Goal: Task Accomplishment & Management: Complete application form

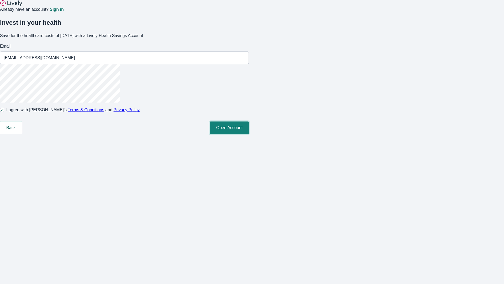
click at [249, 134] on button "Open Account" at bounding box center [229, 127] width 39 height 13
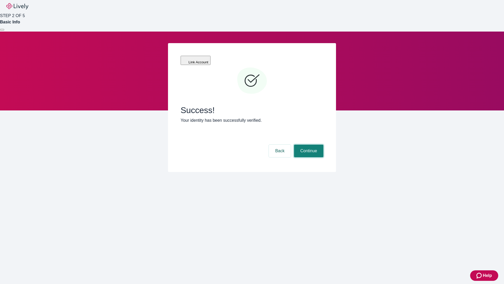
click at [308, 144] on button "Continue" at bounding box center [308, 150] width 29 height 13
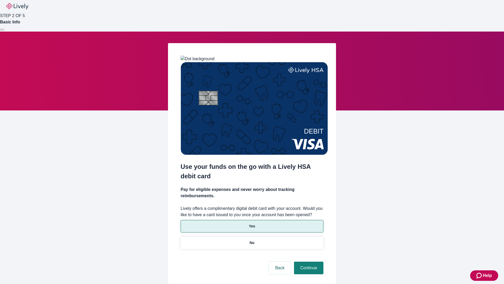
click at [252, 223] on p "Yes" at bounding box center [252, 226] width 6 height 6
click at [308, 261] on button "Continue" at bounding box center [308, 267] width 29 height 13
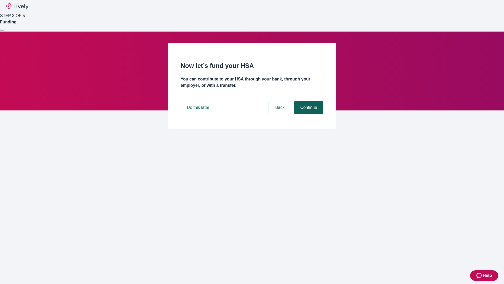
click at [308, 114] on button "Continue" at bounding box center [308, 107] width 29 height 13
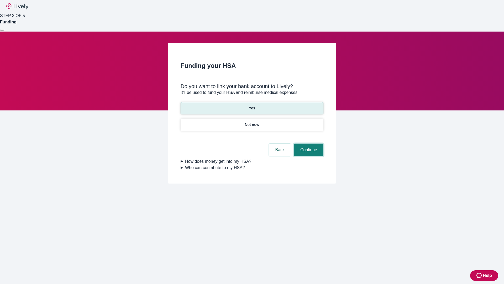
click at [308, 143] on button "Continue" at bounding box center [308, 149] width 29 height 13
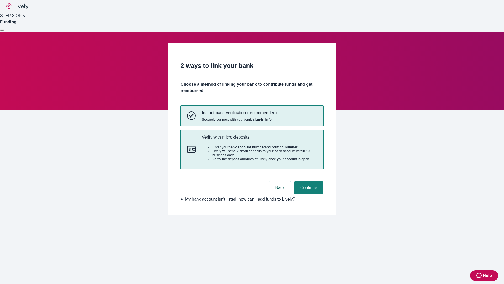
click at [259, 139] on p "Verify with micro-deposits" at bounding box center [259, 136] width 115 height 5
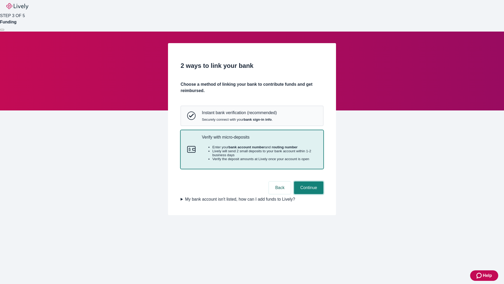
click at [308, 194] on button "Continue" at bounding box center [308, 187] width 29 height 13
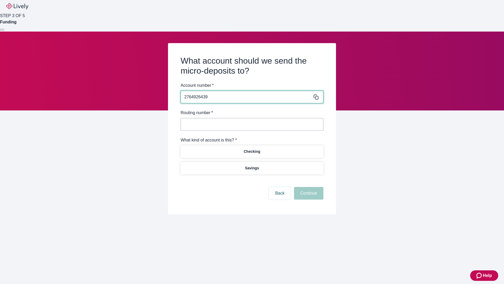
type input "2764926439"
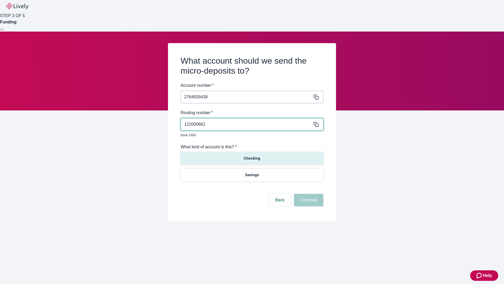
type input "122000661"
click at [252, 155] on p "Checking" at bounding box center [252, 158] width 17 height 6
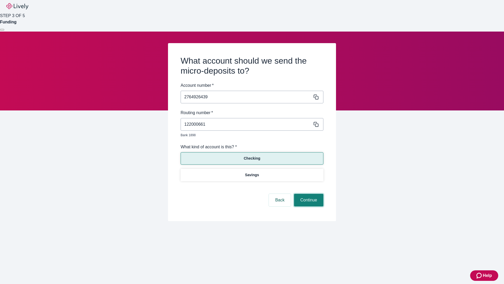
click at [308, 194] on button "Continue" at bounding box center [308, 200] width 29 height 13
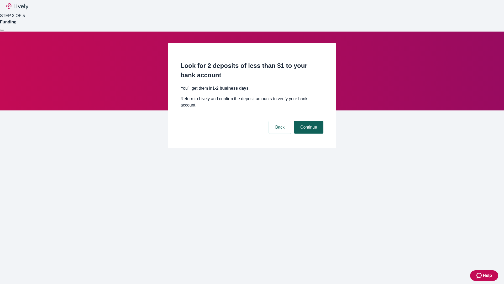
click at [308, 121] on button "Continue" at bounding box center [308, 127] width 29 height 13
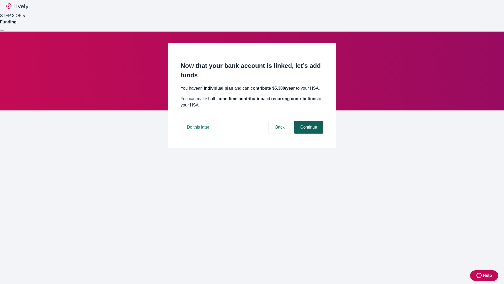
click at [308, 133] on button "Continue" at bounding box center [308, 127] width 29 height 13
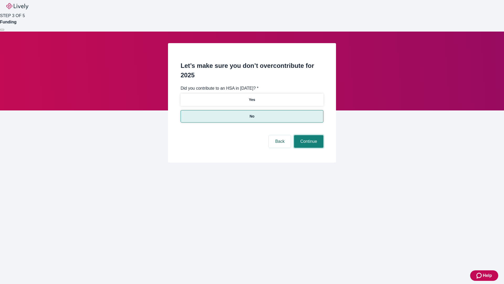
click at [308, 135] on button "Continue" at bounding box center [308, 141] width 29 height 13
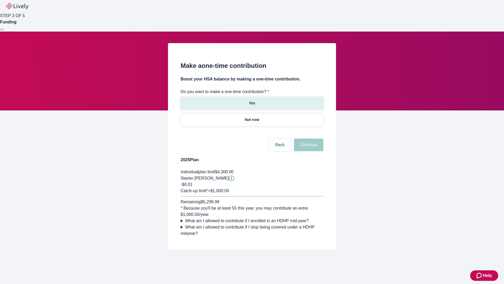
click at [252, 100] on p "Yes" at bounding box center [252, 103] width 6 height 6
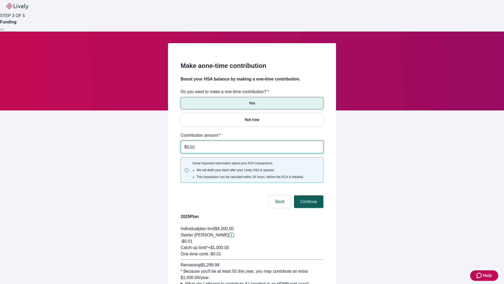
type input "0.01"
click at [308, 195] on button "Continue" at bounding box center [308, 201] width 29 height 13
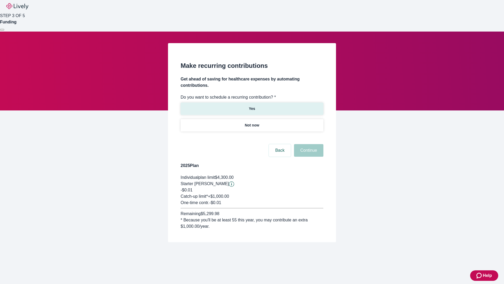
click at [252, 106] on p "Yes" at bounding box center [252, 109] width 6 height 6
click at [252, 138] on body "Help STEP 3 OF 5 Funding Make recurring contributions Get ahead of saving for h…" at bounding box center [252, 133] width 504 height 267
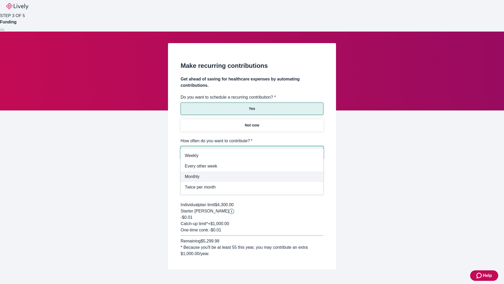
click at [252, 176] on span "Monthly" at bounding box center [252, 176] width 134 height 6
type input "Monthly"
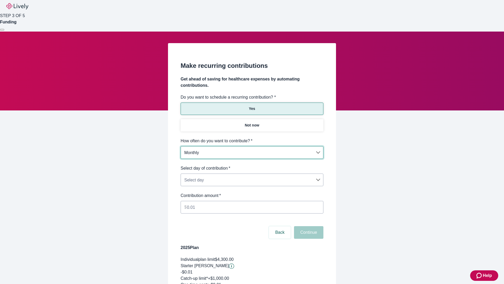
click at [252, 165] on body "Help STEP 3 OF 5 Funding Make recurring contributions Get ahead of saving for h…" at bounding box center [252, 174] width 504 height 349
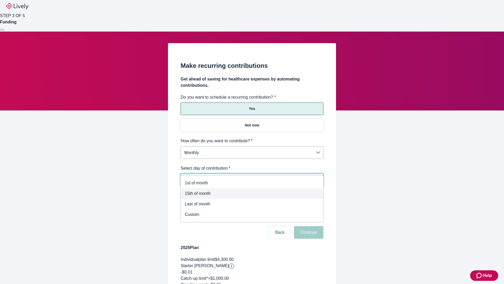
click at [252, 193] on span "15th of month" at bounding box center [252, 193] width 134 height 6
type input "Monthly15th"
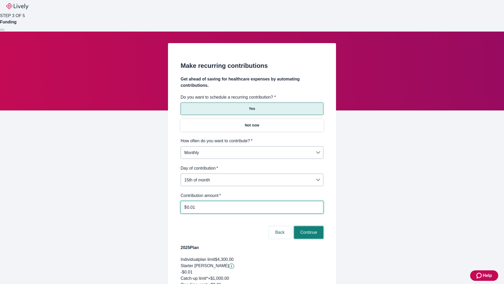
click at [308, 226] on button "Continue" at bounding box center [308, 232] width 29 height 13
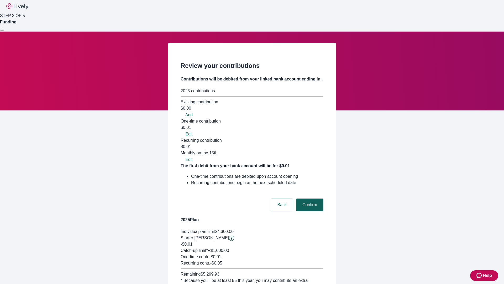
click at [309, 198] on button "Confirm" at bounding box center [309, 204] width 27 height 13
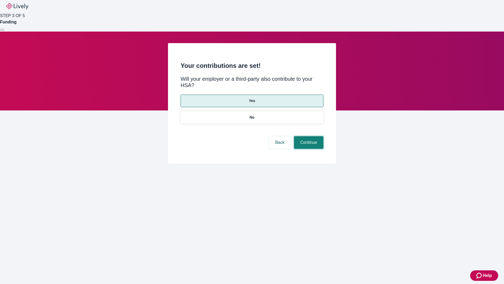
click at [308, 136] on button "Continue" at bounding box center [308, 142] width 29 height 13
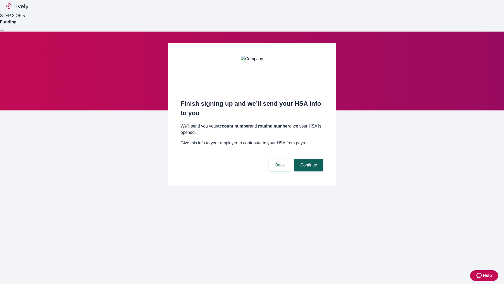
click at [308, 159] on button "Continue" at bounding box center [308, 165] width 29 height 13
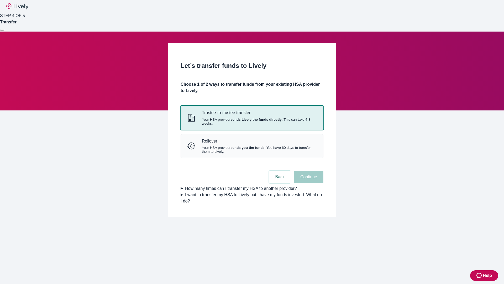
click at [252, 121] on strong "sends Lively the funds directly" at bounding box center [256, 119] width 51 height 4
click at [308, 183] on button "Continue" at bounding box center [308, 176] width 29 height 13
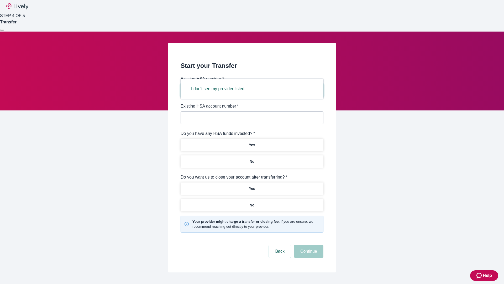
click at [220, 89] on button "I don't see my provider listed" at bounding box center [218, 88] width 66 height 13
type input "Other"
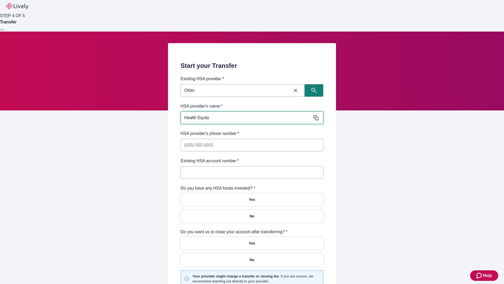
type input "Health Equity"
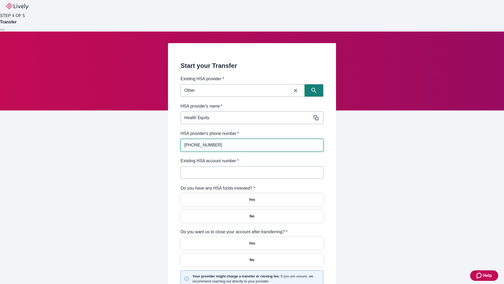
type input "(434) 343-4344"
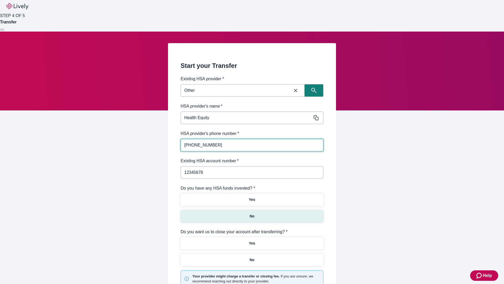
type input "12345678"
click at [252, 213] on p "No" at bounding box center [252, 216] width 5 height 6
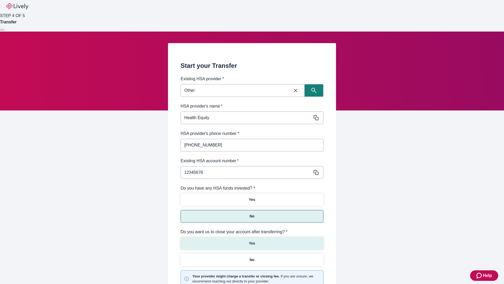
click at [252, 240] on p "Yes" at bounding box center [252, 243] width 6 height 6
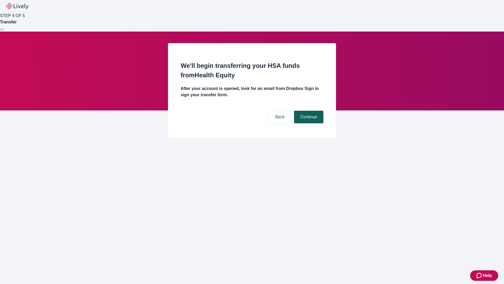
click at [308, 111] on button "Continue" at bounding box center [308, 117] width 29 height 13
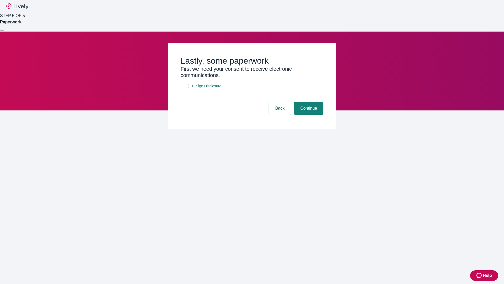
click at [187, 88] on input "E-Sign Disclosure" at bounding box center [187, 86] width 4 height 4
checkbox input "true"
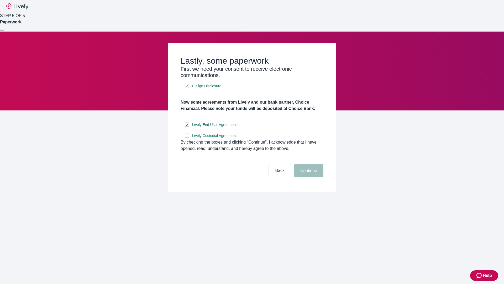
click at [187, 138] on input "Lively Custodial Agreement" at bounding box center [187, 135] width 4 height 4
checkbox input "true"
click at [308, 177] on button "Continue" at bounding box center [308, 170] width 29 height 13
